Goal: Manage account settings

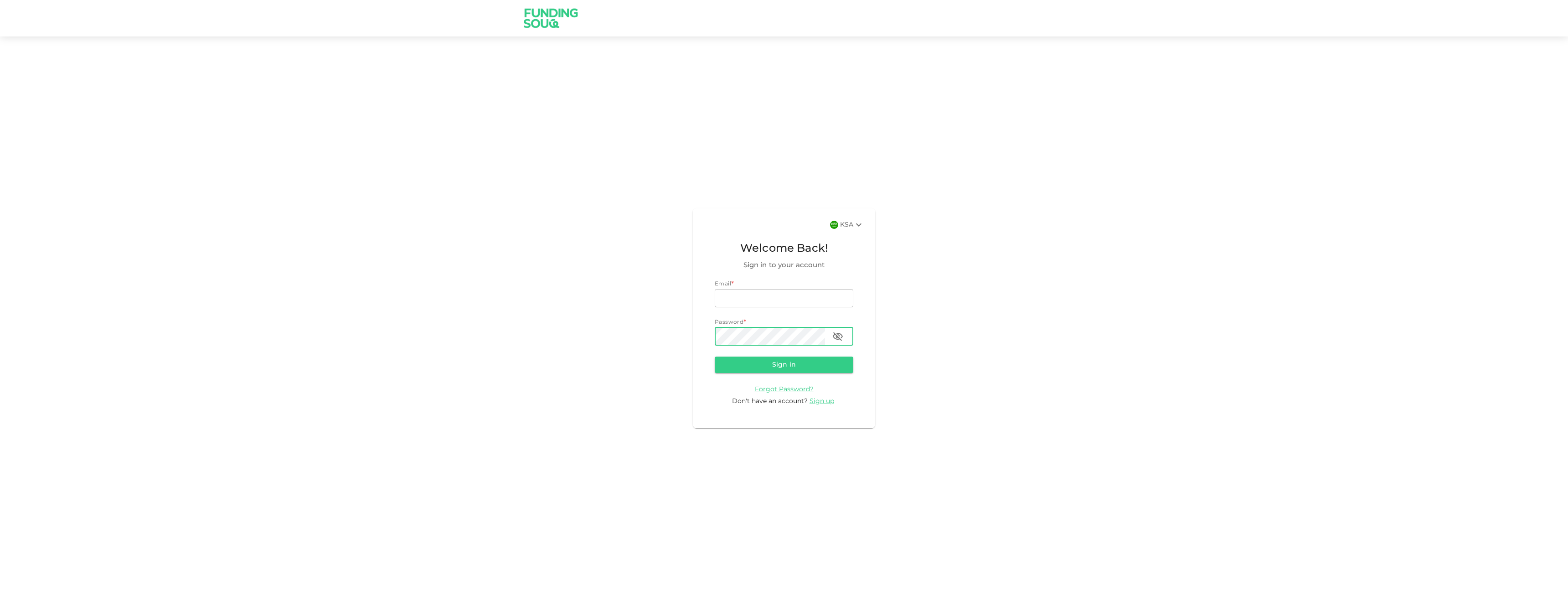
type input "[EMAIL_ADDRESS][DOMAIN_NAME]"
click at [835, 336] on icon "button" at bounding box center [838, 337] width 11 height 11
click at [772, 363] on button "Sign in" at bounding box center [784, 365] width 139 height 16
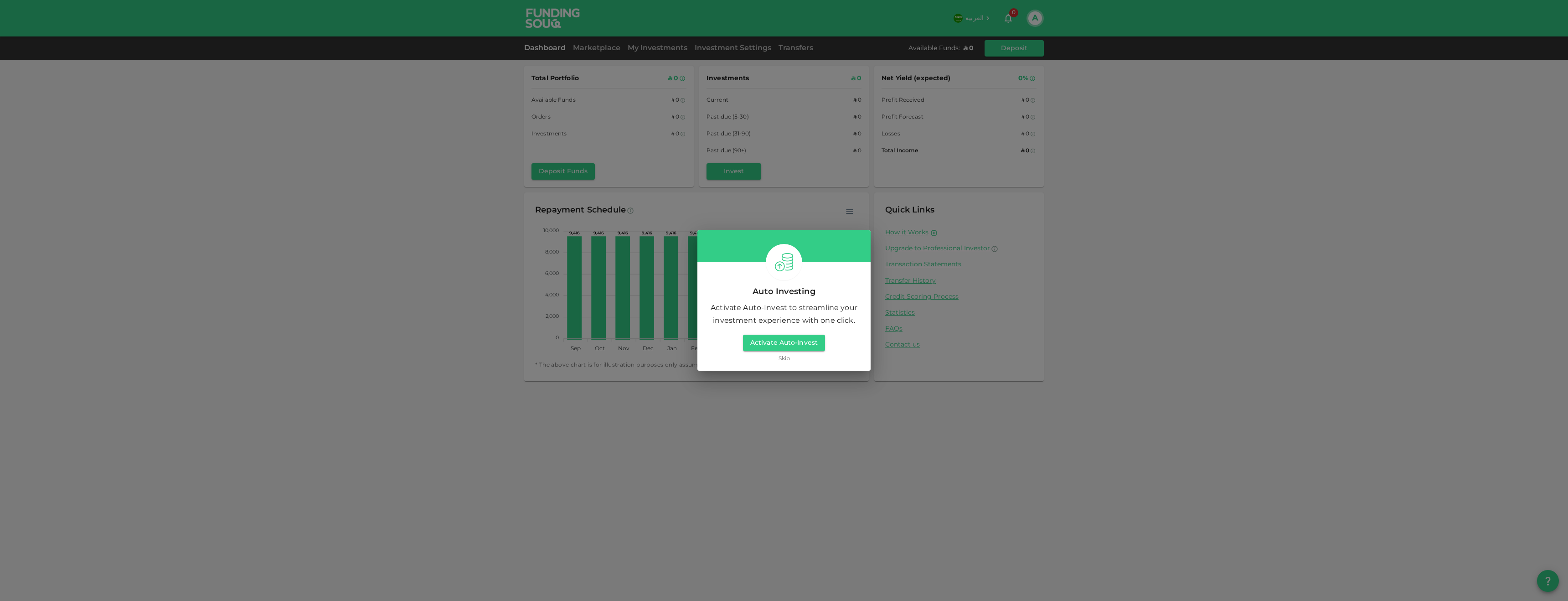
click at [783, 359] on link "Skip" at bounding box center [784, 359] width 12 height 9
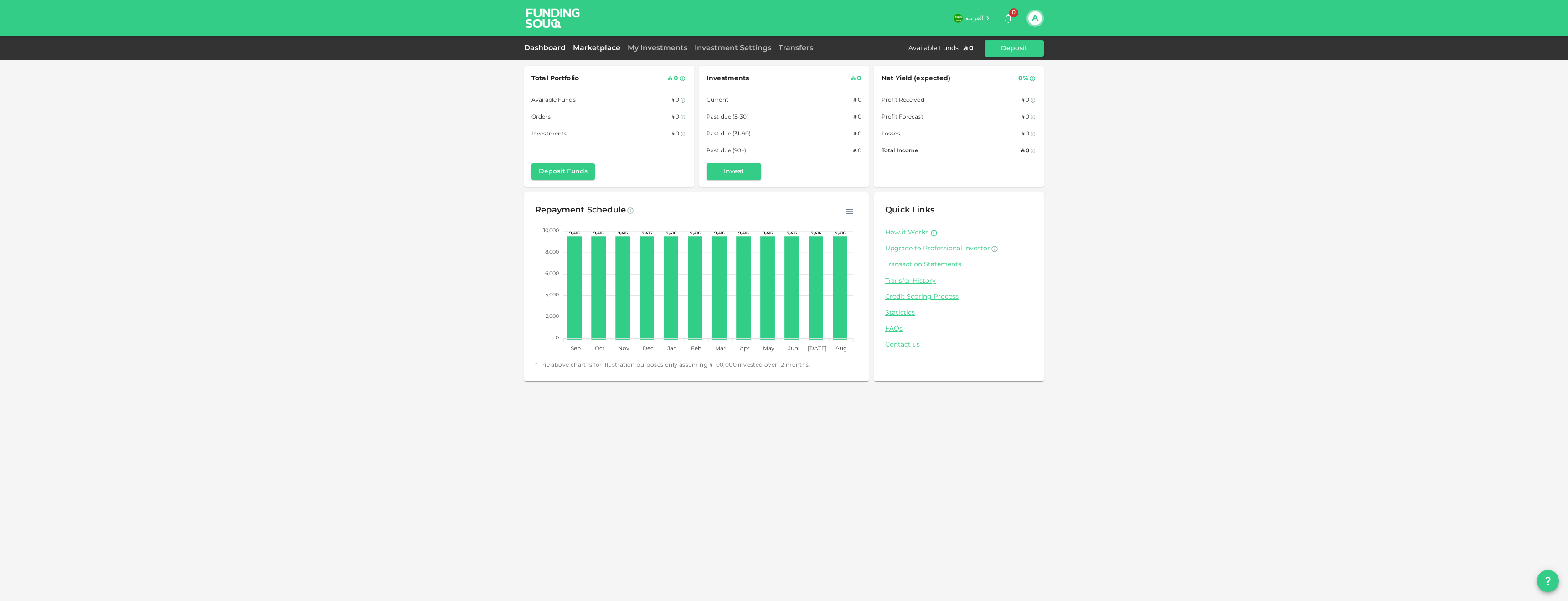
click at [600, 46] on link "Marketplace" at bounding box center [597, 47] width 55 height 7
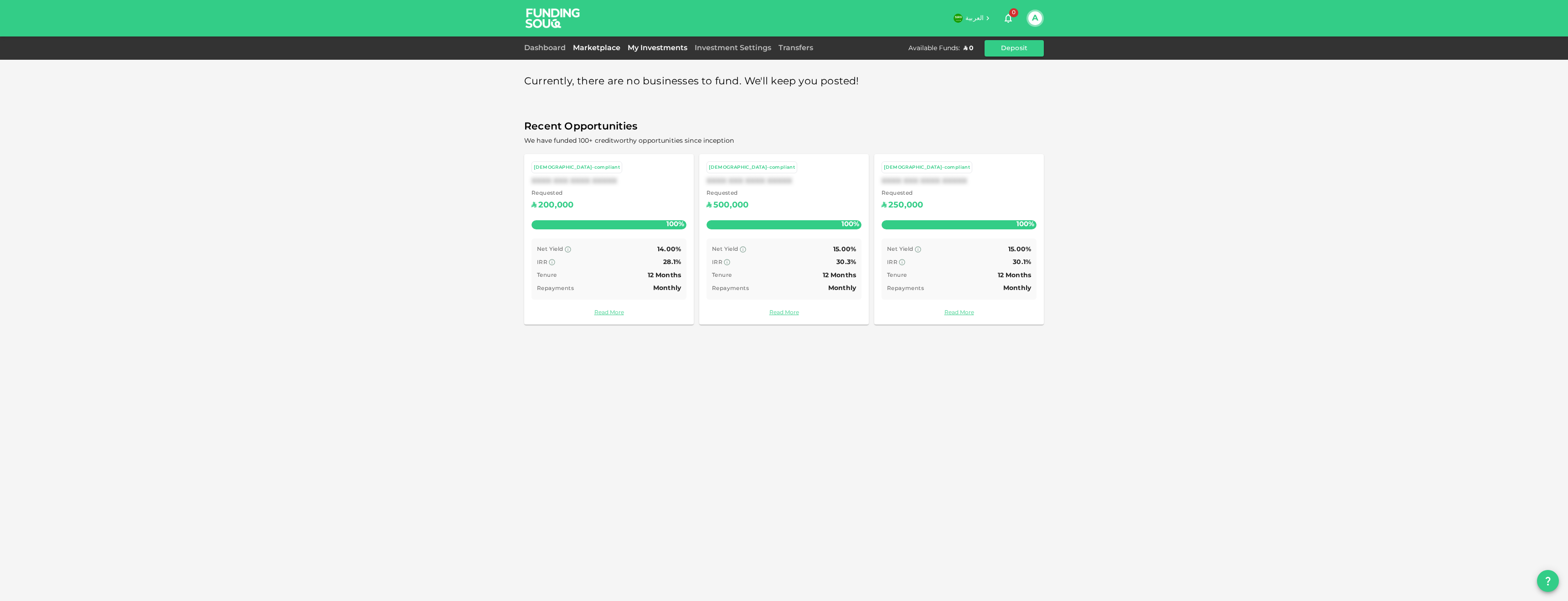
click at [659, 47] on link "My Investments" at bounding box center [657, 47] width 67 height 7
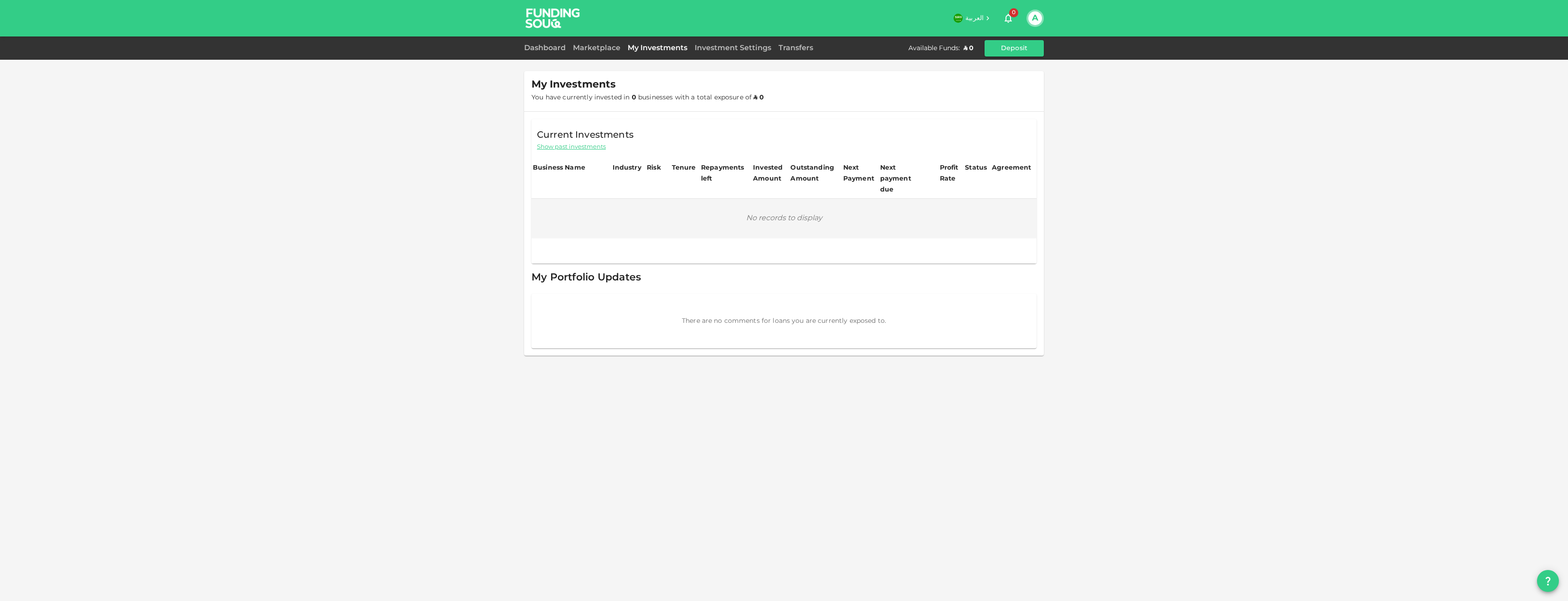
click at [717, 54] on div "Dashboard Marketplace My Investments Investment Settings Transfers Available Fu…" at bounding box center [784, 48] width 520 height 16
click at [731, 46] on link "Investment Settings" at bounding box center [733, 47] width 84 height 7
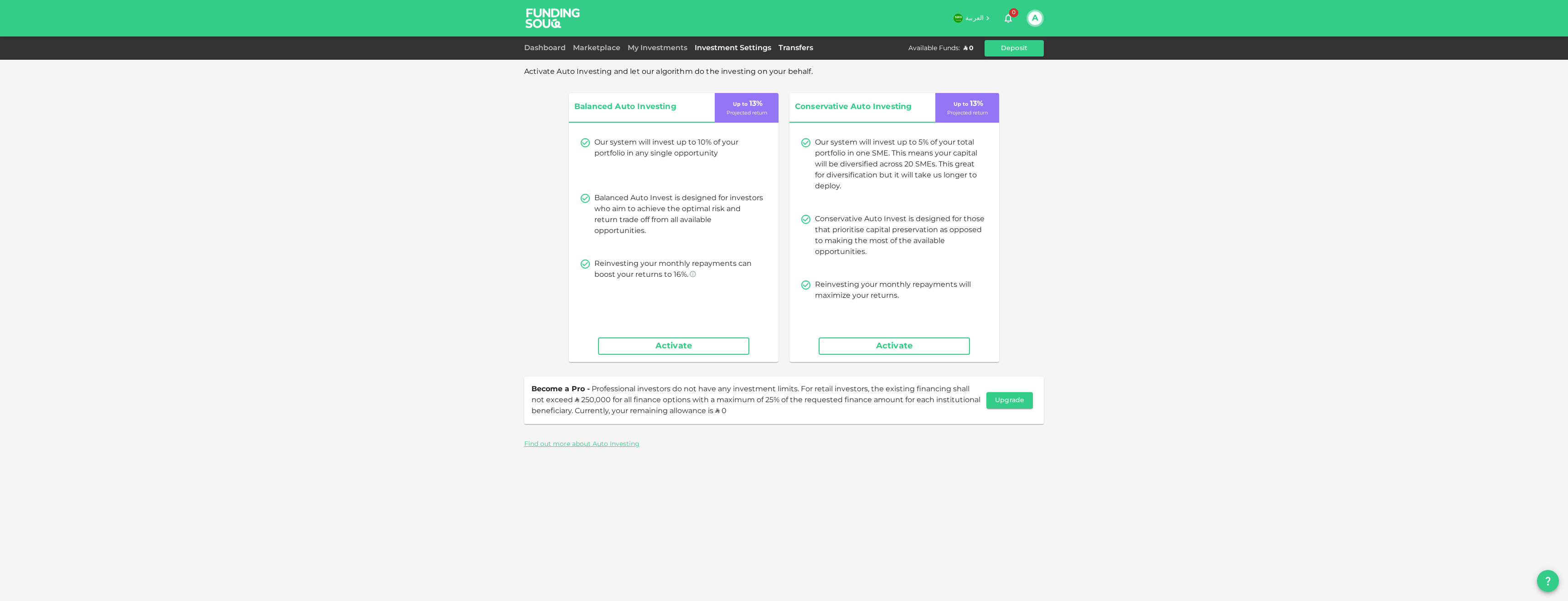
click at [788, 48] on link "Transfers" at bounding box center [796, 47] width 42 height 7
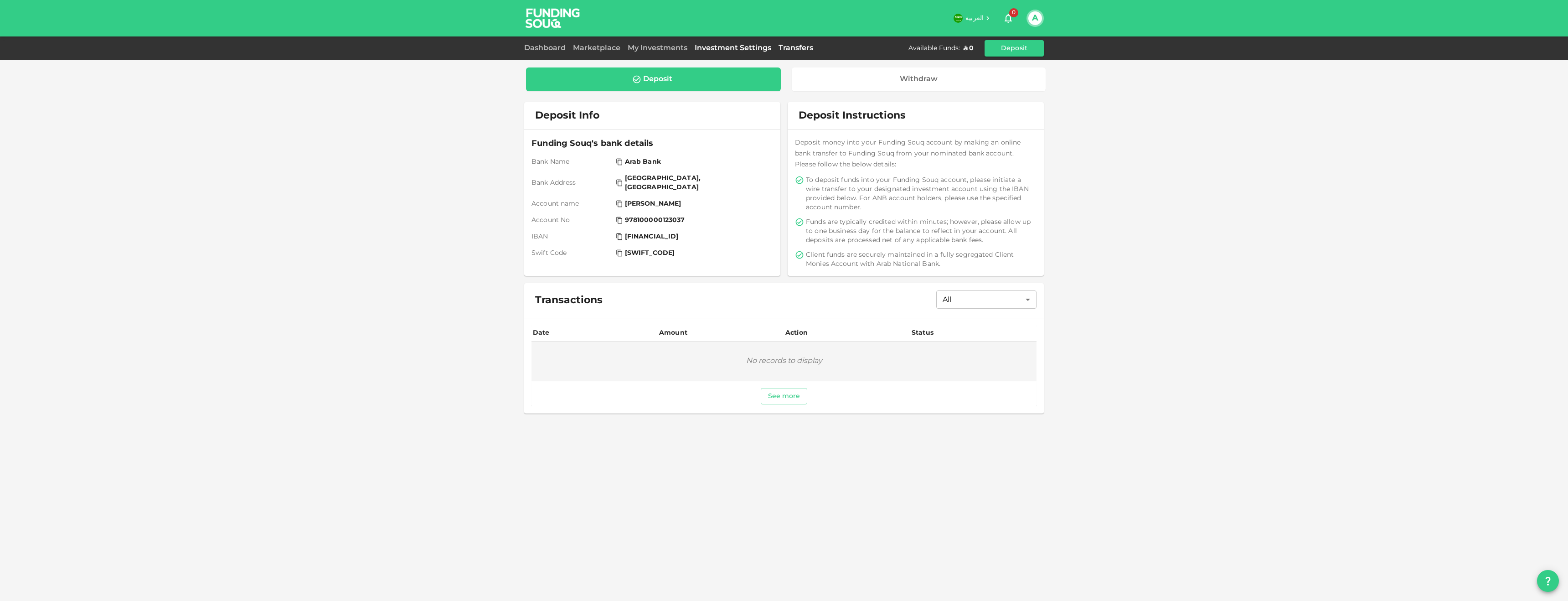
click at [752, 47] on link "Investment Settings" at bounding box center [733, 47] width 84 height 7
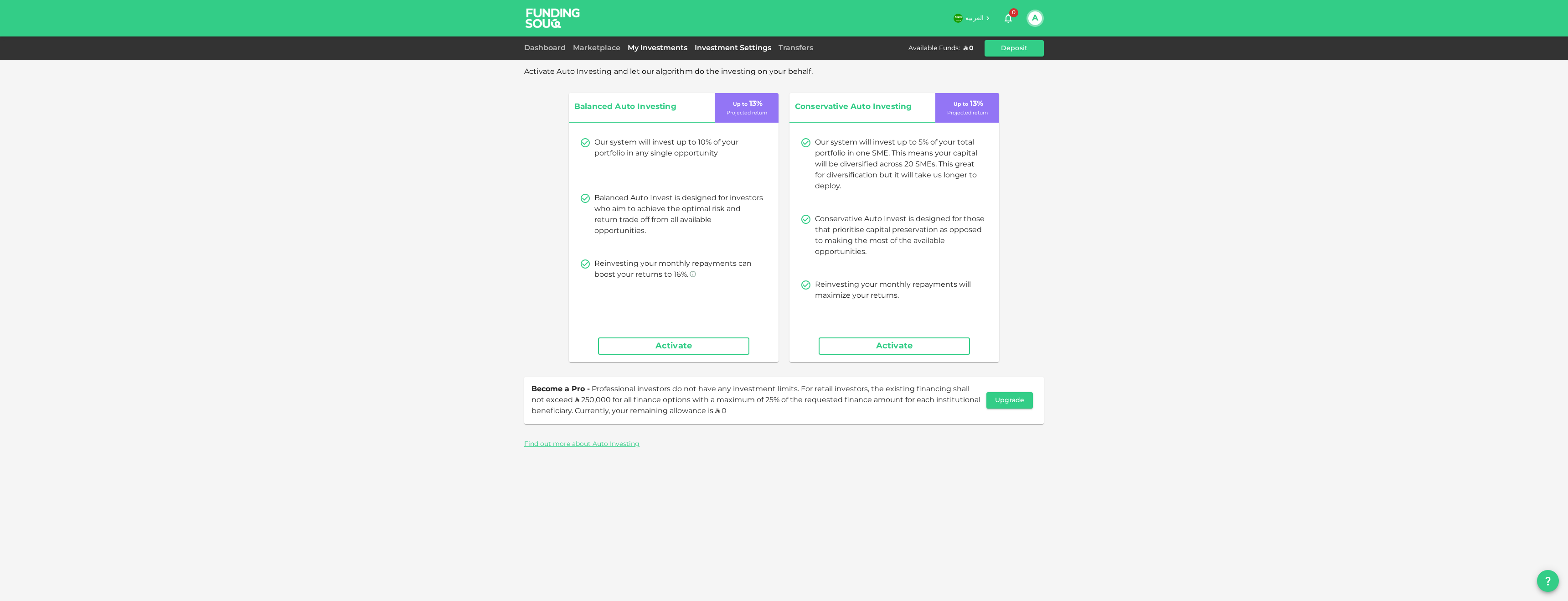
click at [659, 48] on link "My Investments" at bounding box center [657, 47] width 67 height 7
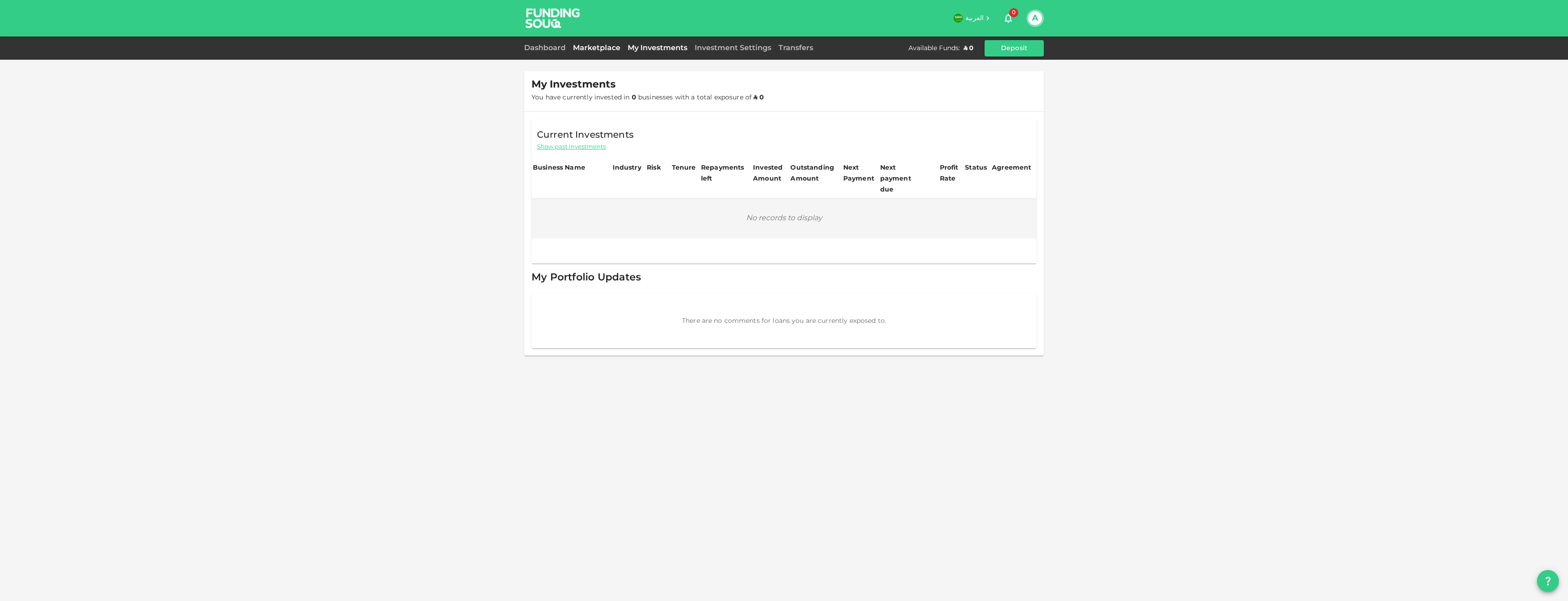
click at [607, 49] on link "Marketplace" at bounding box center [597, 47] width 55 height 7
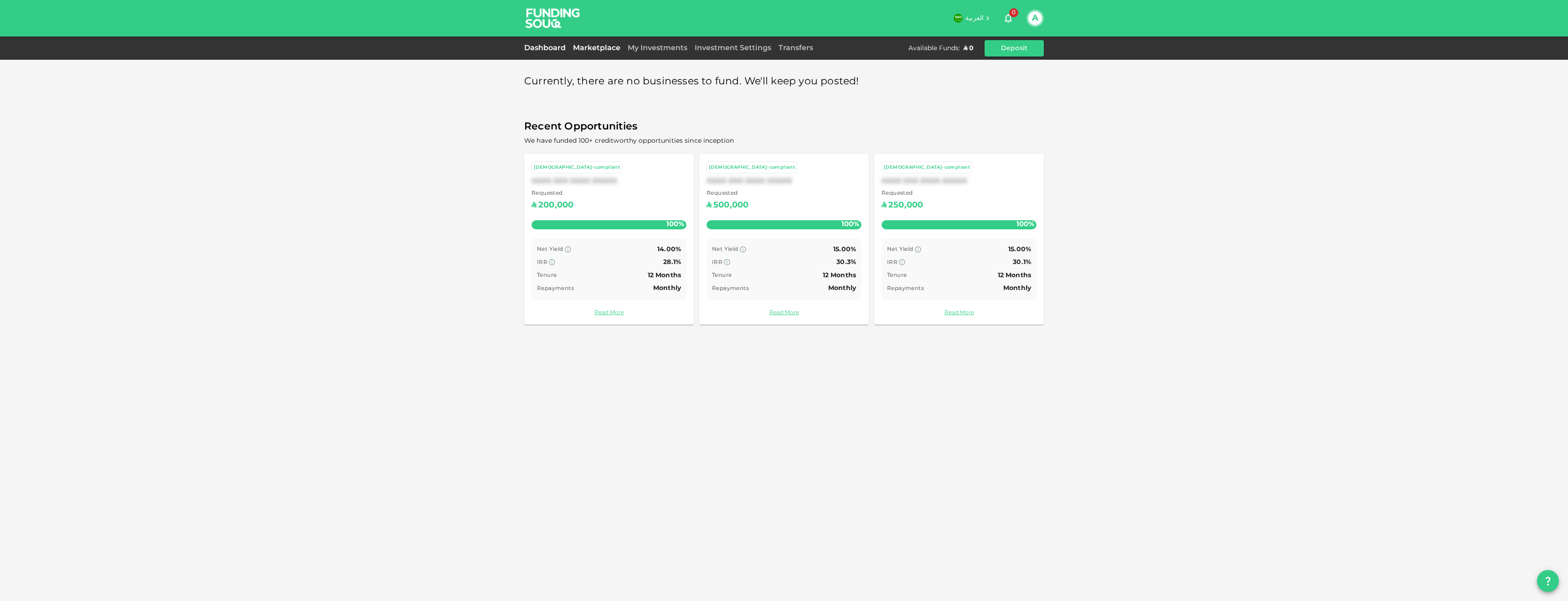
click at [553, 44] on link "Dashboard" at bounding box center [547, 47] width 45 height 7
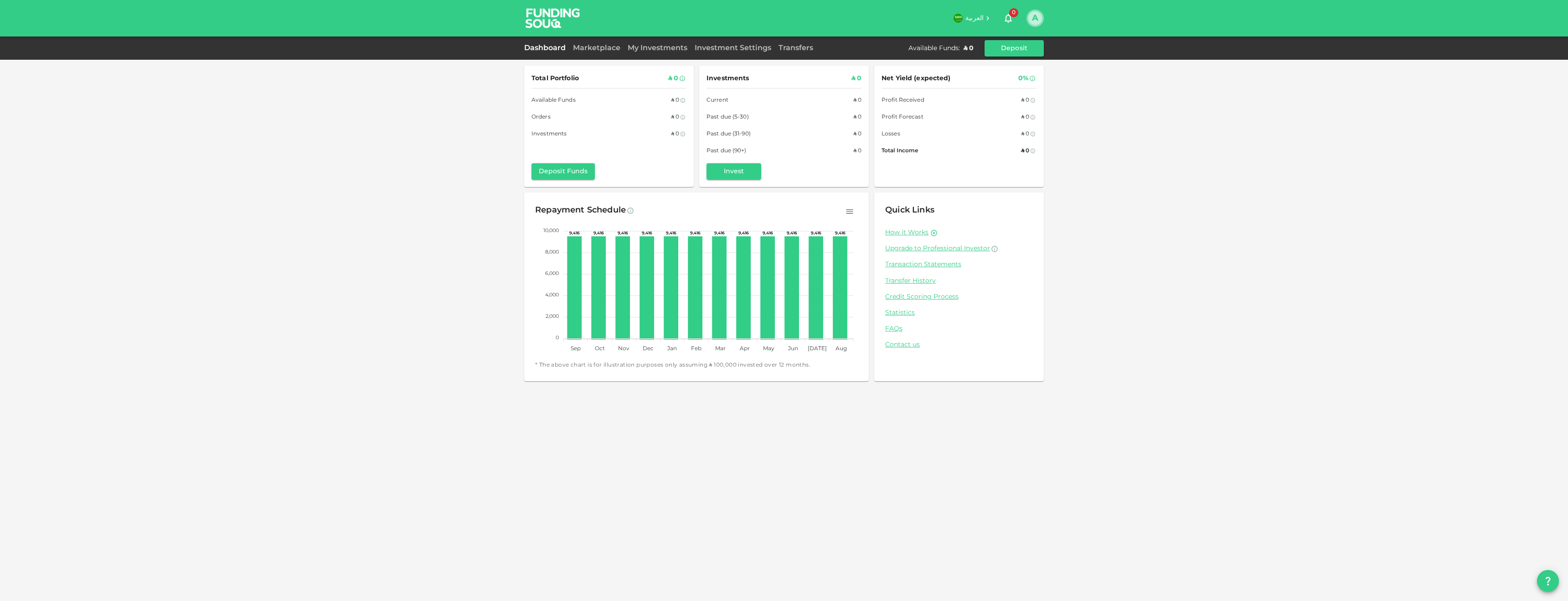
click at [1034, 17] on button "A" at bounding box center [1035, 18] width 13 height 13
click at [1003, 67] on link "My Profile" at bounding box center [999, 68] width 84 height 15
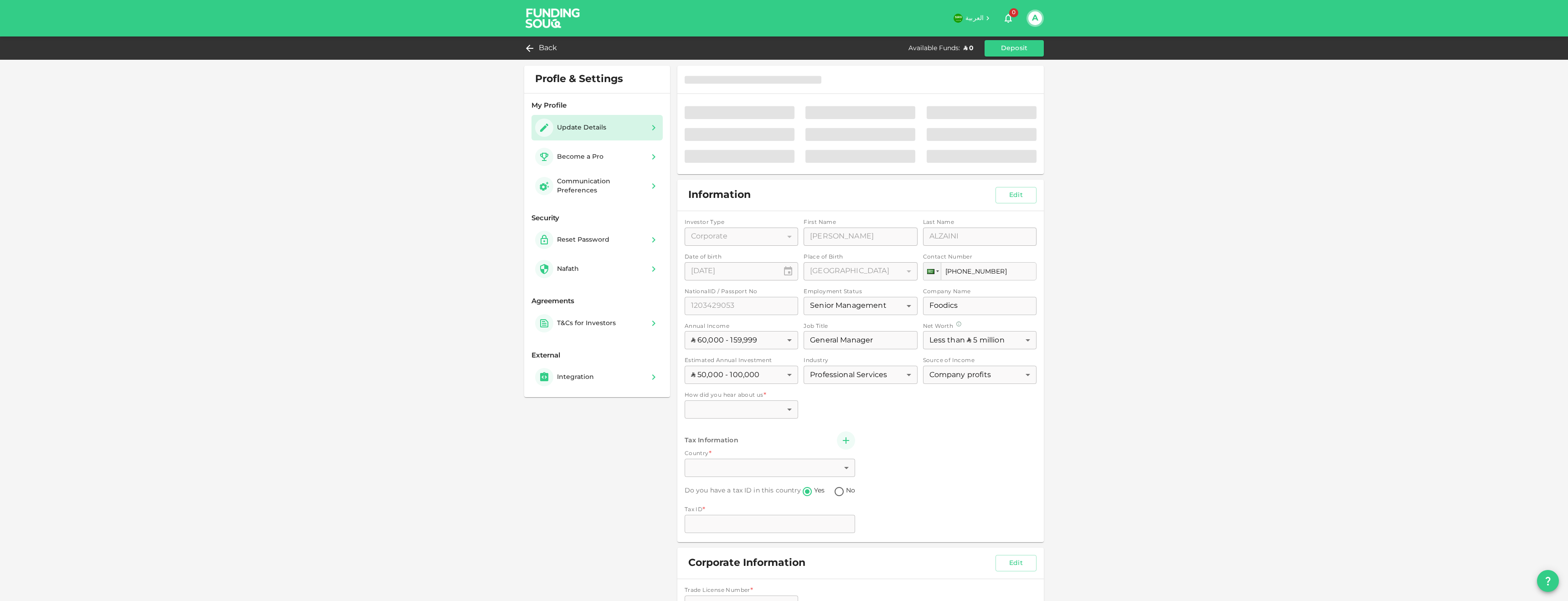
type input "1010486502"
radio input "false"
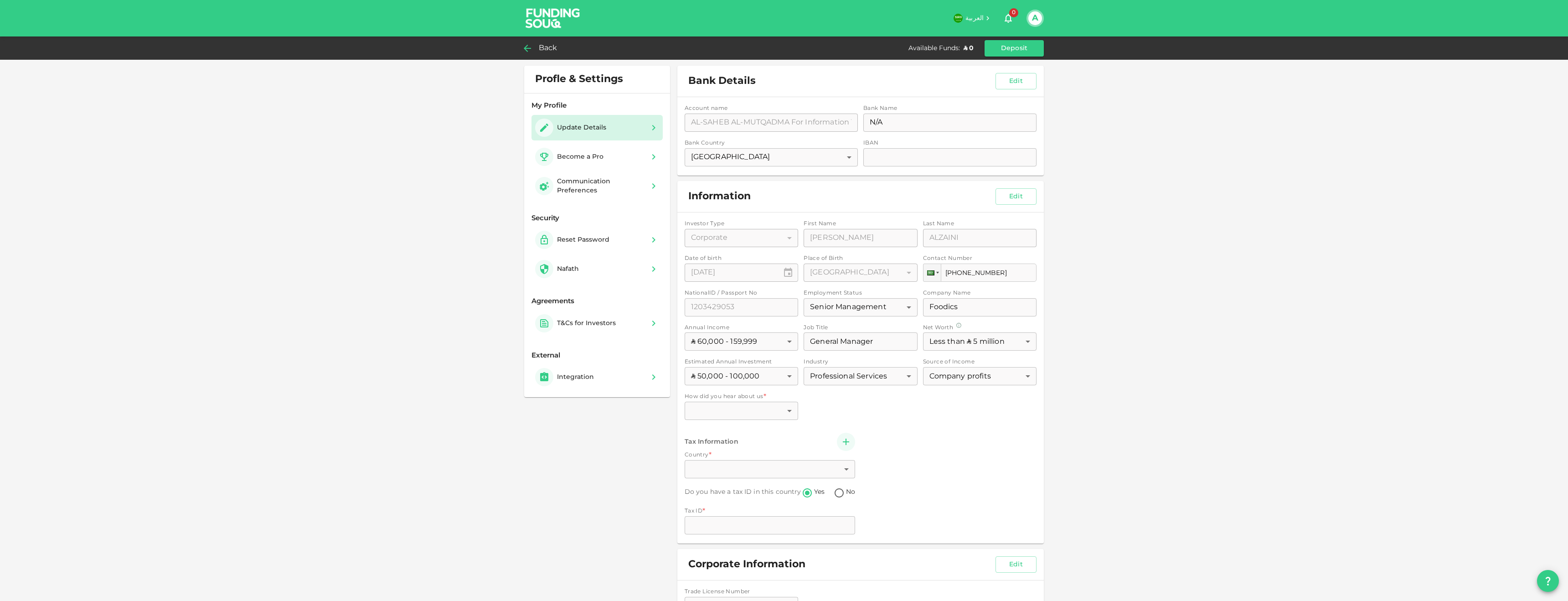
click at [546, 44] on span "Back" at bounding box center [548, 48] width 19 height 13
